Goal: Find specific page/section: Find specific page/section

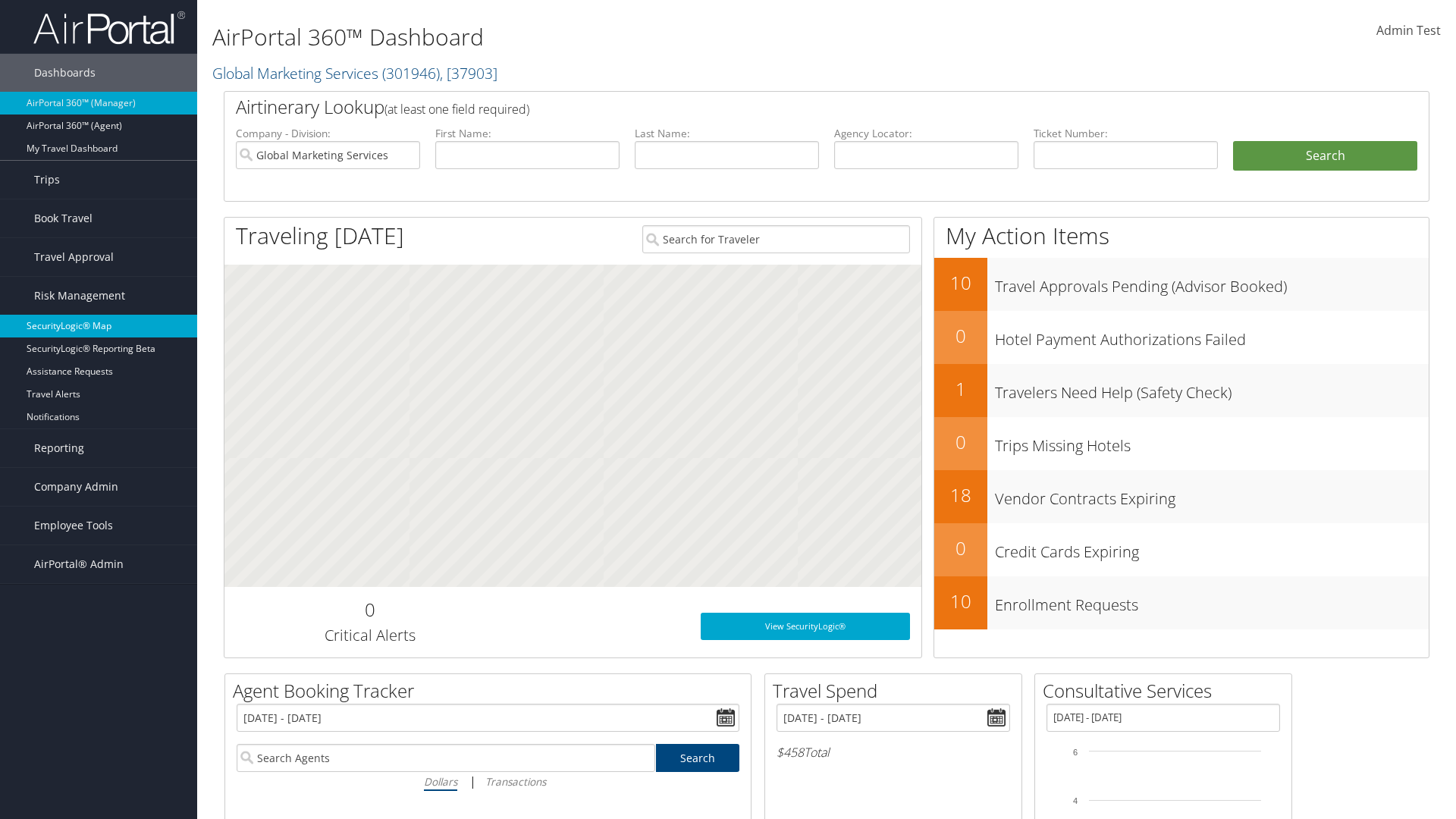
click at [99, 326] on link "SecurityLogic® Map" at bounding box center [99, 326] width 197 height 22
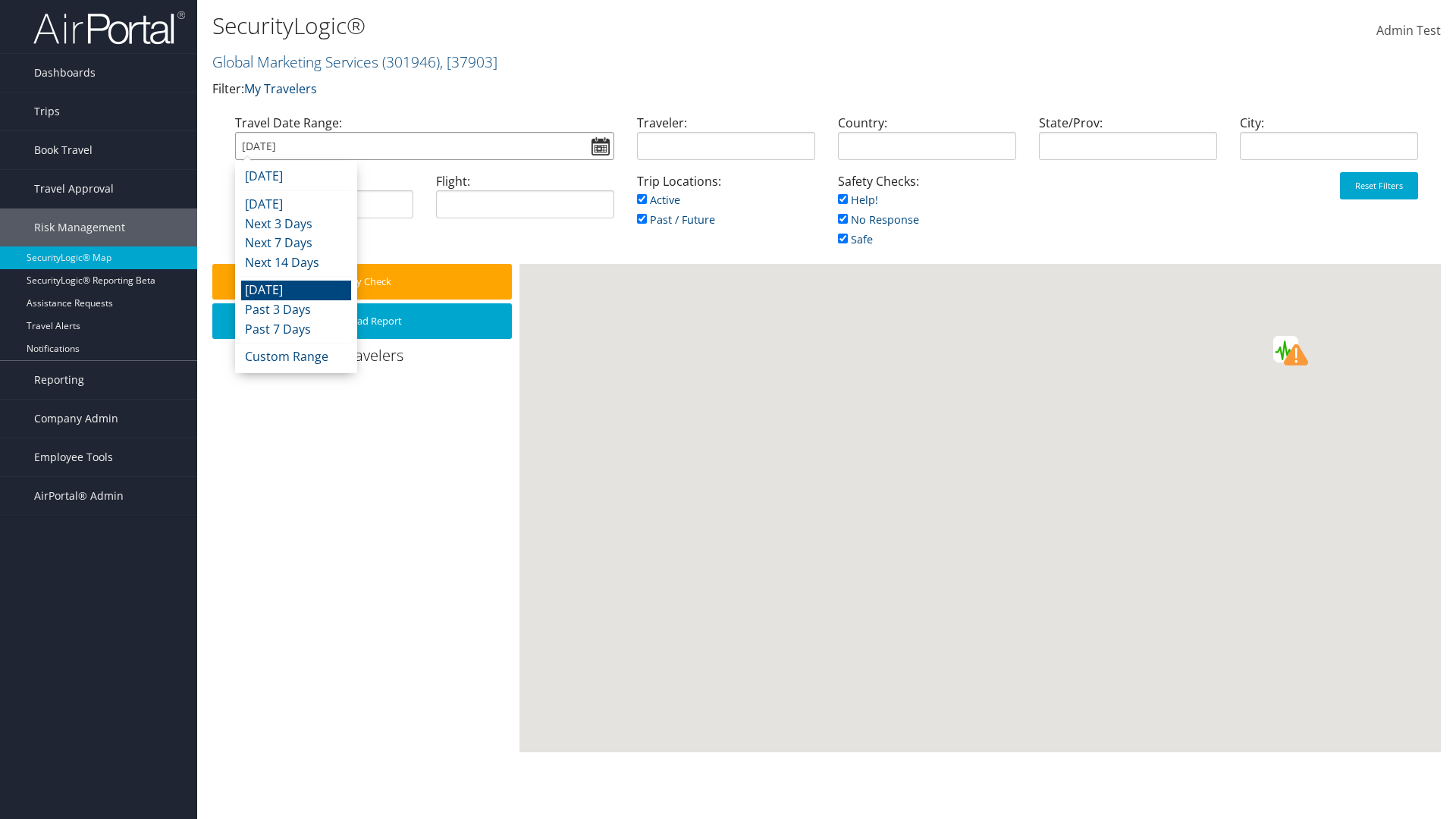
click at [424, 146] on input "[DATE]" at bounding box center [425, 146] width 379 height 28
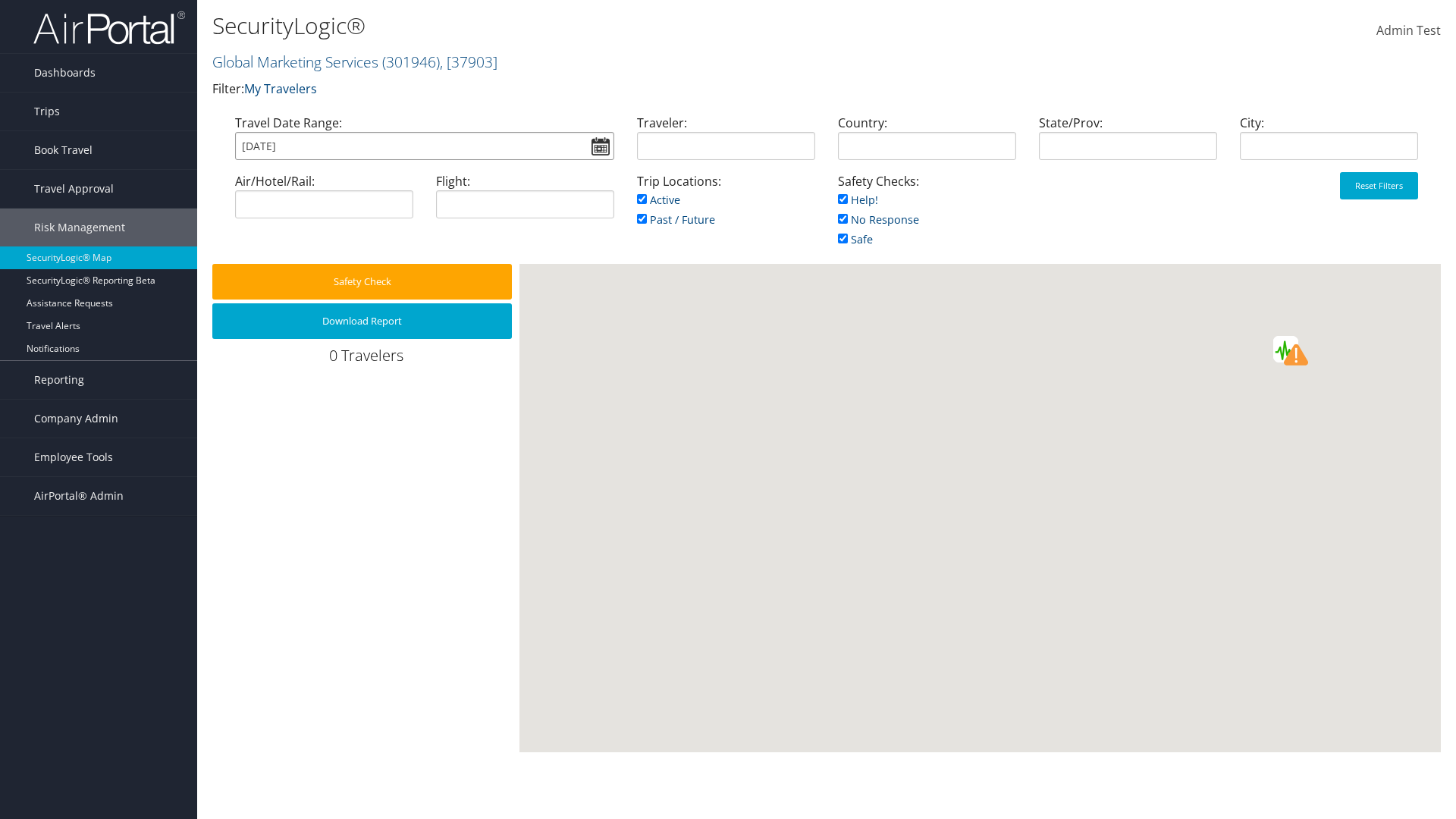
click at [424, 146] on input "[DATE]" at bounding box center [425, 146] width 379 height 28
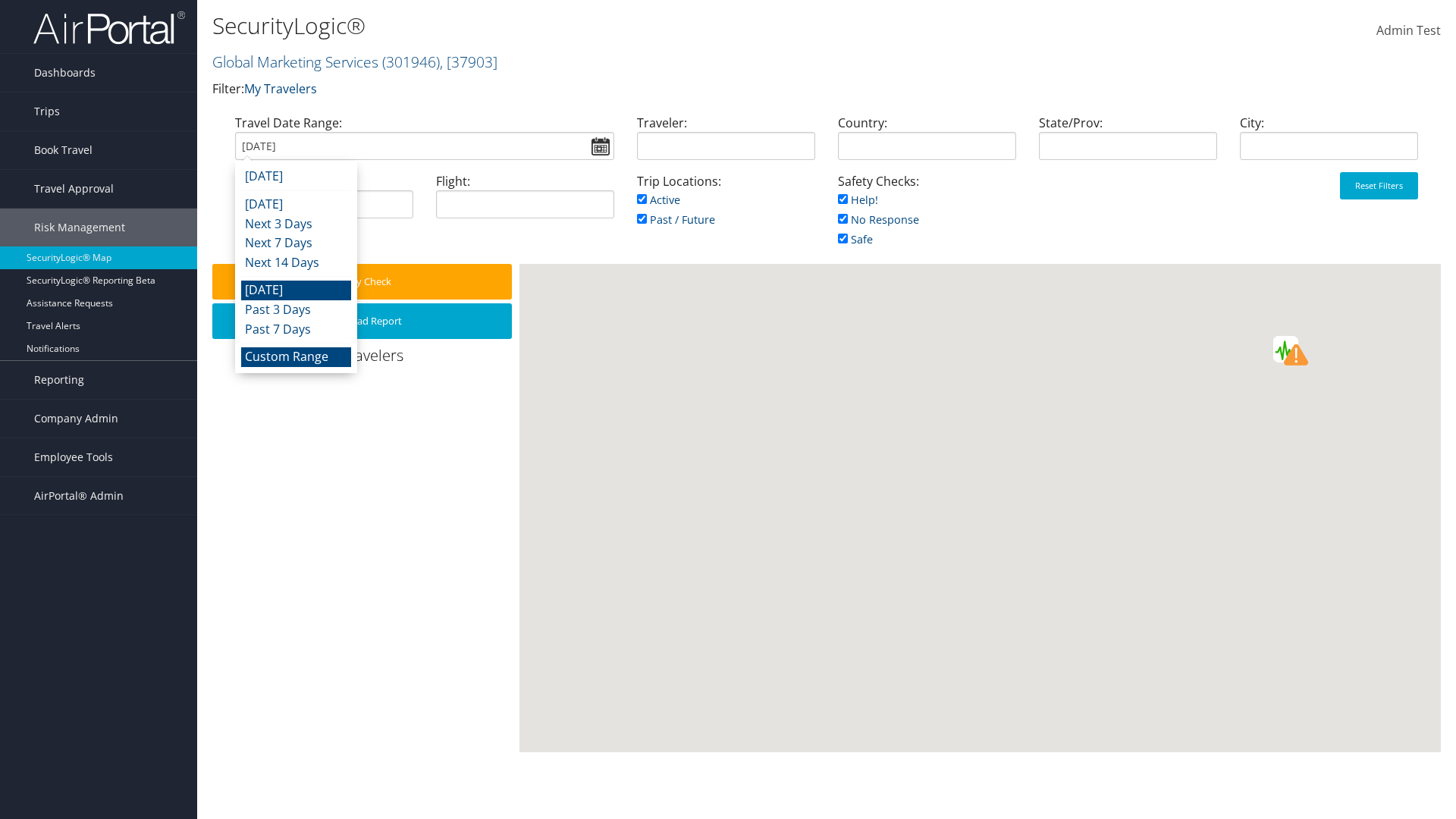
click at [295, 356] on li "Custom Range" at bounding box center [296, 357] width 110 height 20
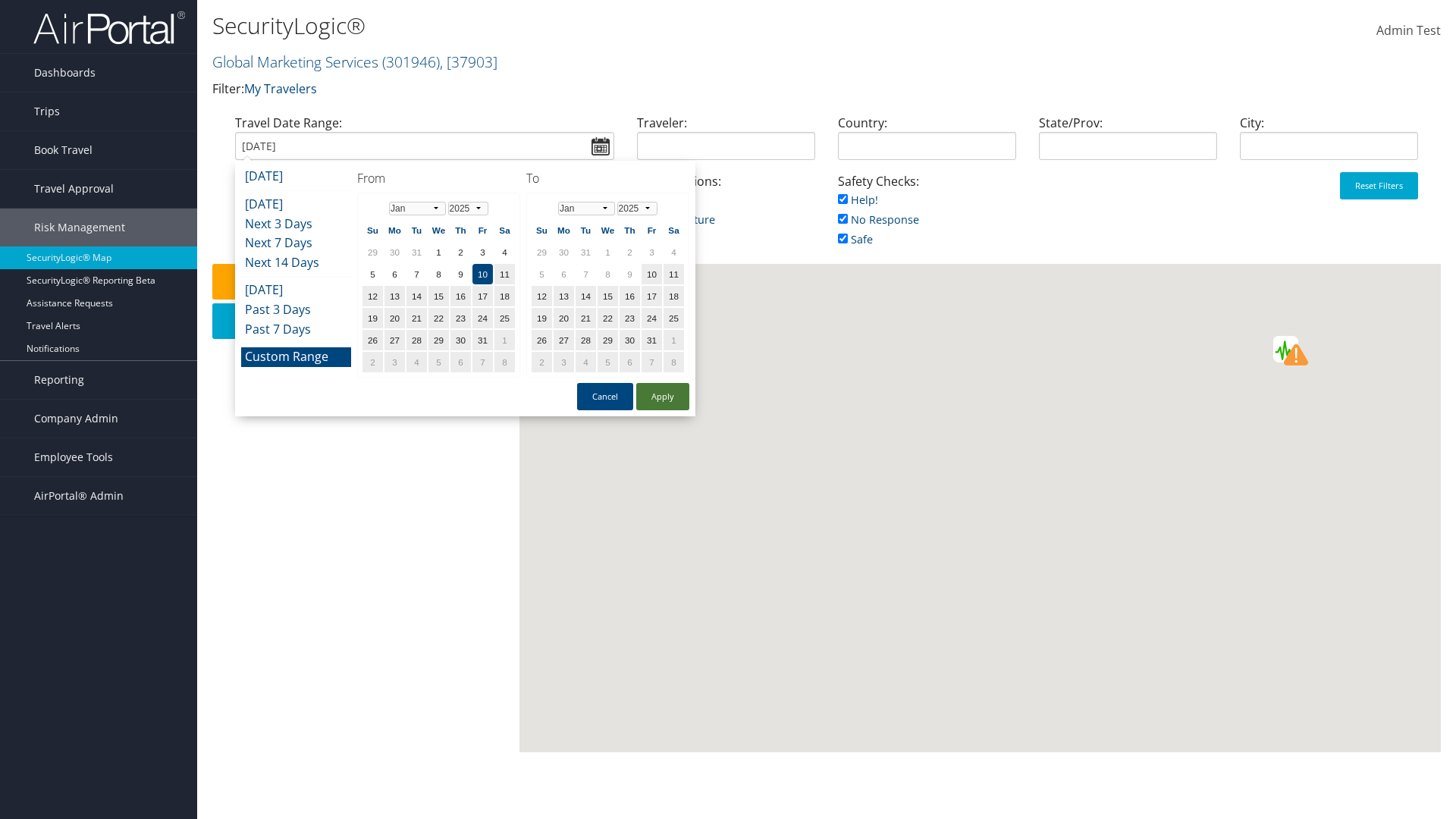
click at [652, 274] on td "10" at bounding box center [652, 274] width 21 height 21
click at [663, 397] on button "Apply" at bounding box center [663, 397] width 53 height 27
type input "[DATE]"
